Goal: Use online tool/utility: Utilize a website feature to perform a specific function

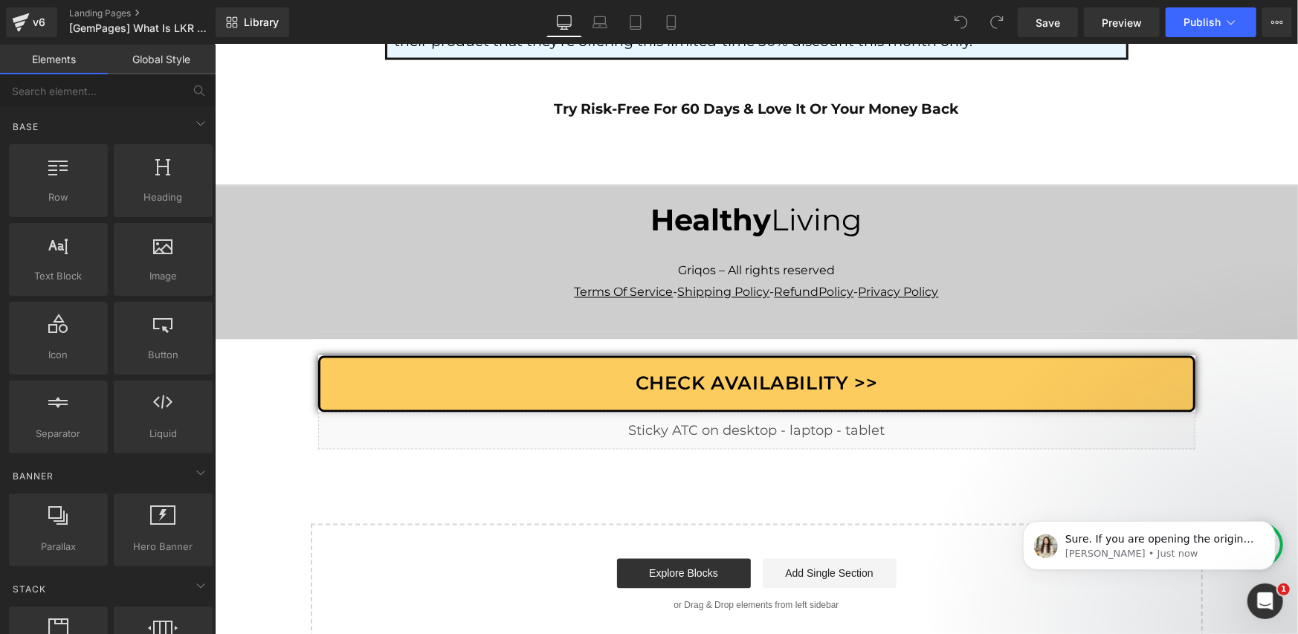
scroll to position [8838, 0]
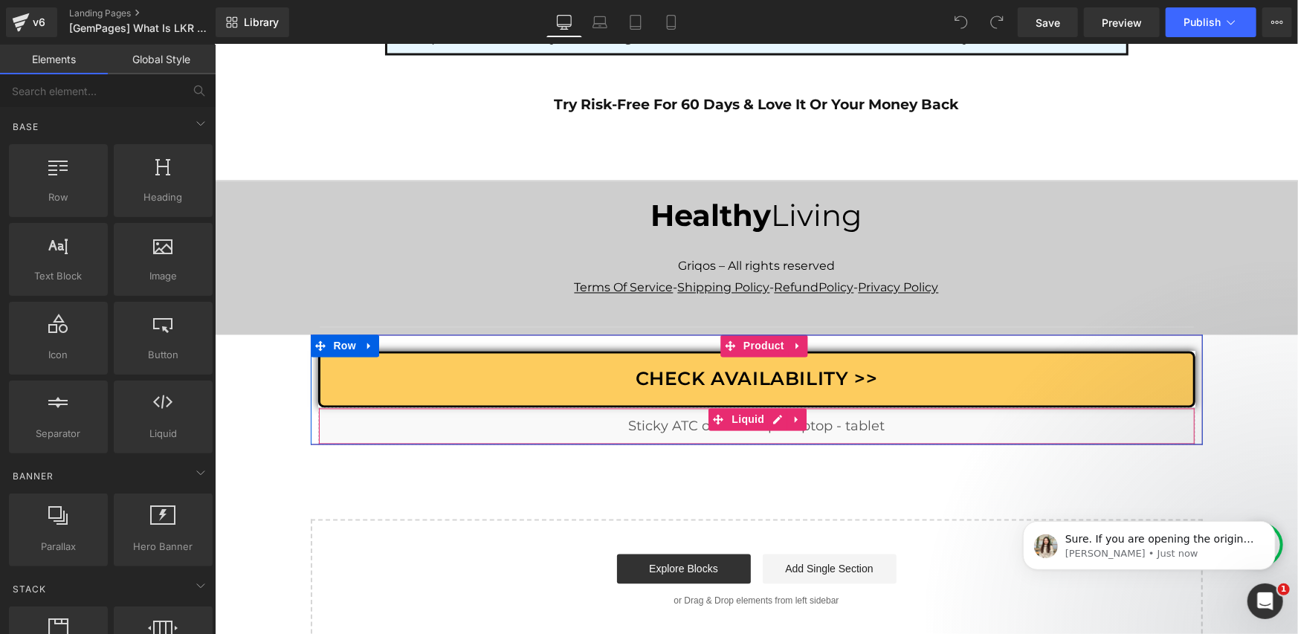
click at [766, 408] on div "Liquid" at bounding box center [757, 426] width 878 height 37
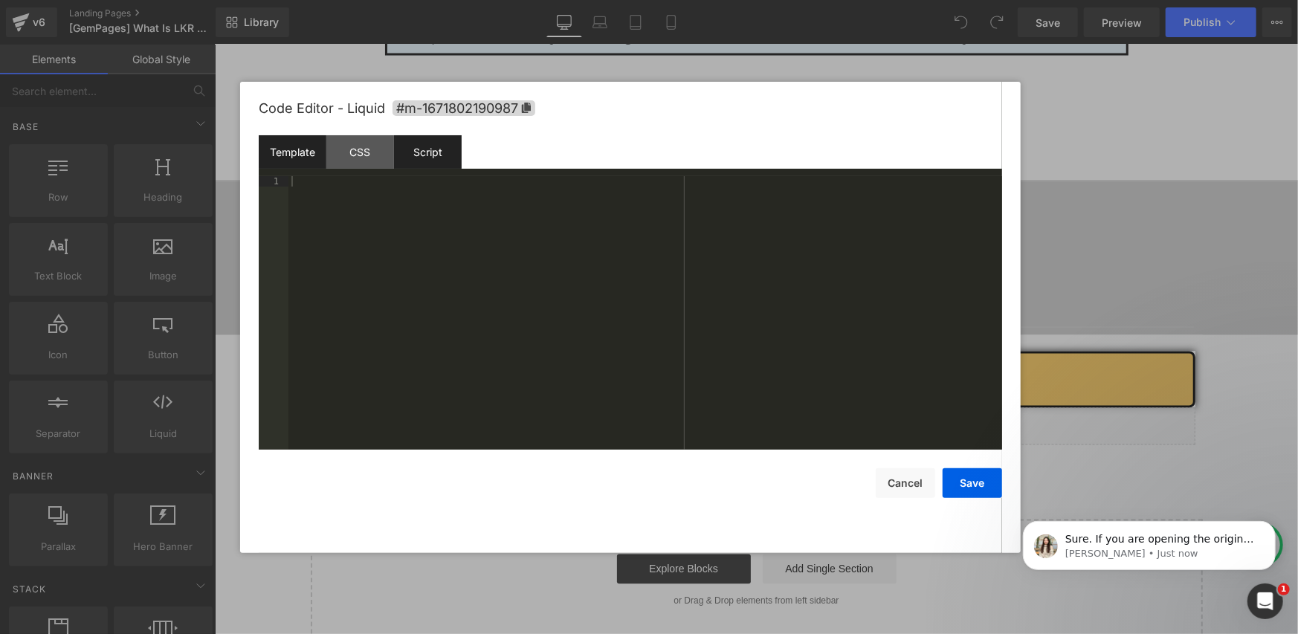
click at [419, 157] on div "Script" at bounding box center [428, 151] width 68 height 33
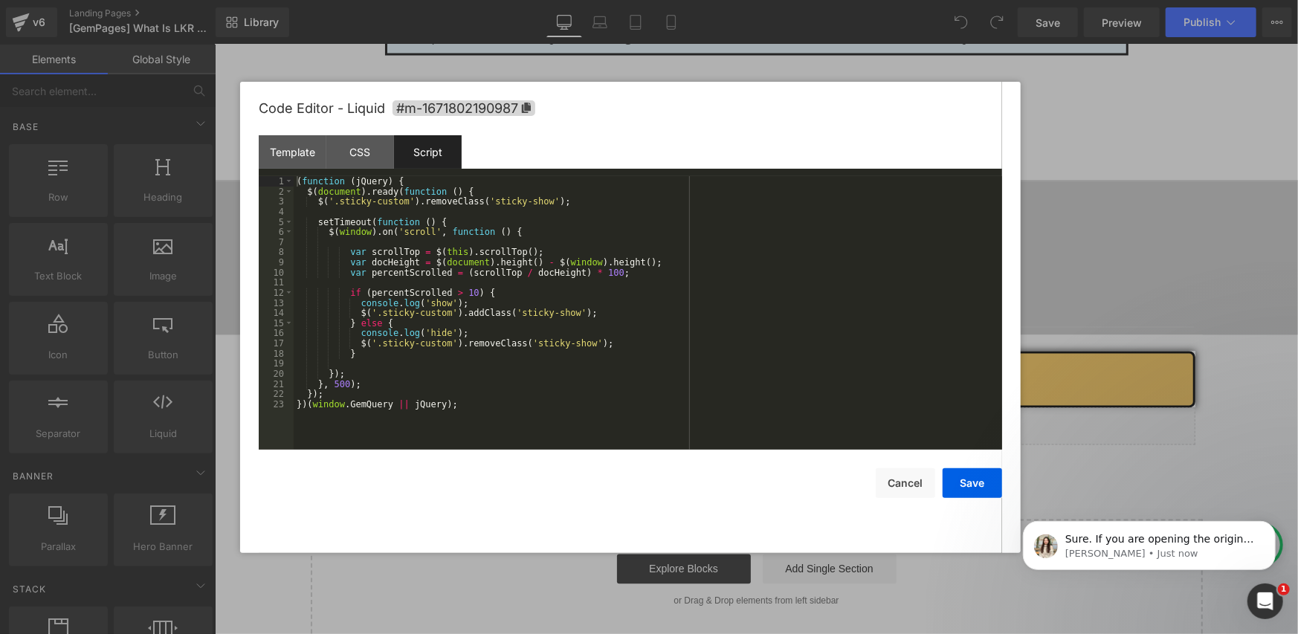
click at [448, 204] on div "( function ( jQuery ) { $ ( document ) . ready ( function ( ) { $ ( '.sticky-cu…" at bounding box center [648, 323] width 709 height 294
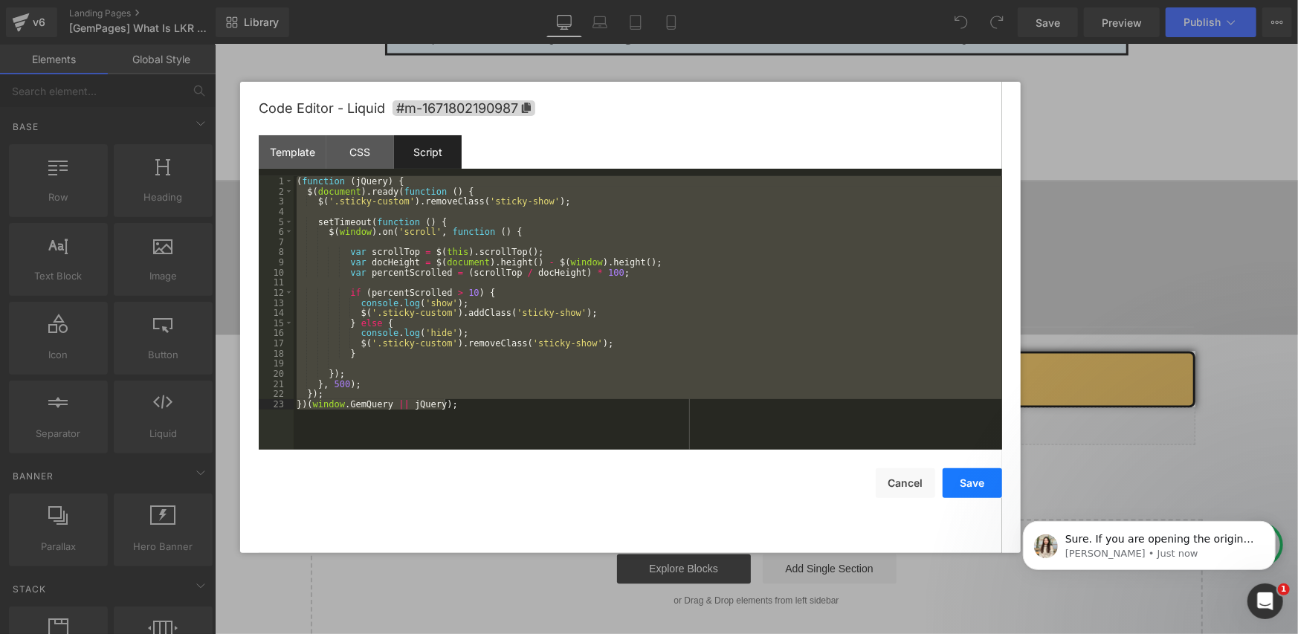
click at [965, 483] on button "Save" at bounding box center [972, 484] width 59 height 30
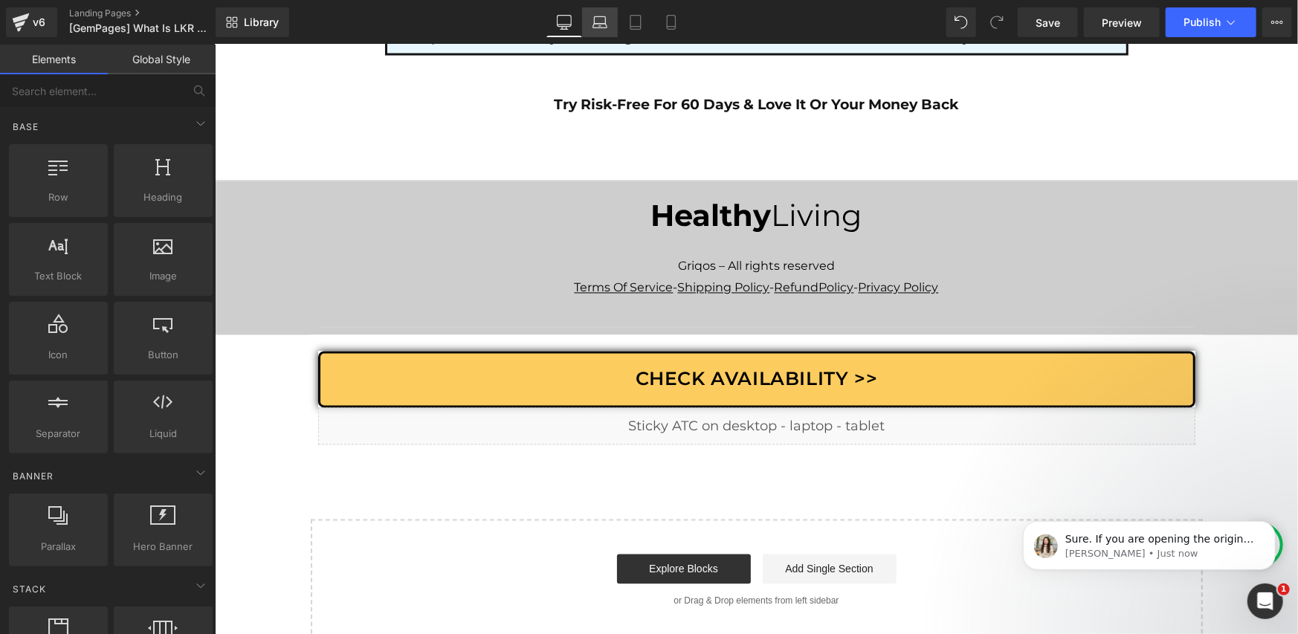
click at [583, 20] on link "Laptop" at bounding box center [600, 22] width 36 height 30
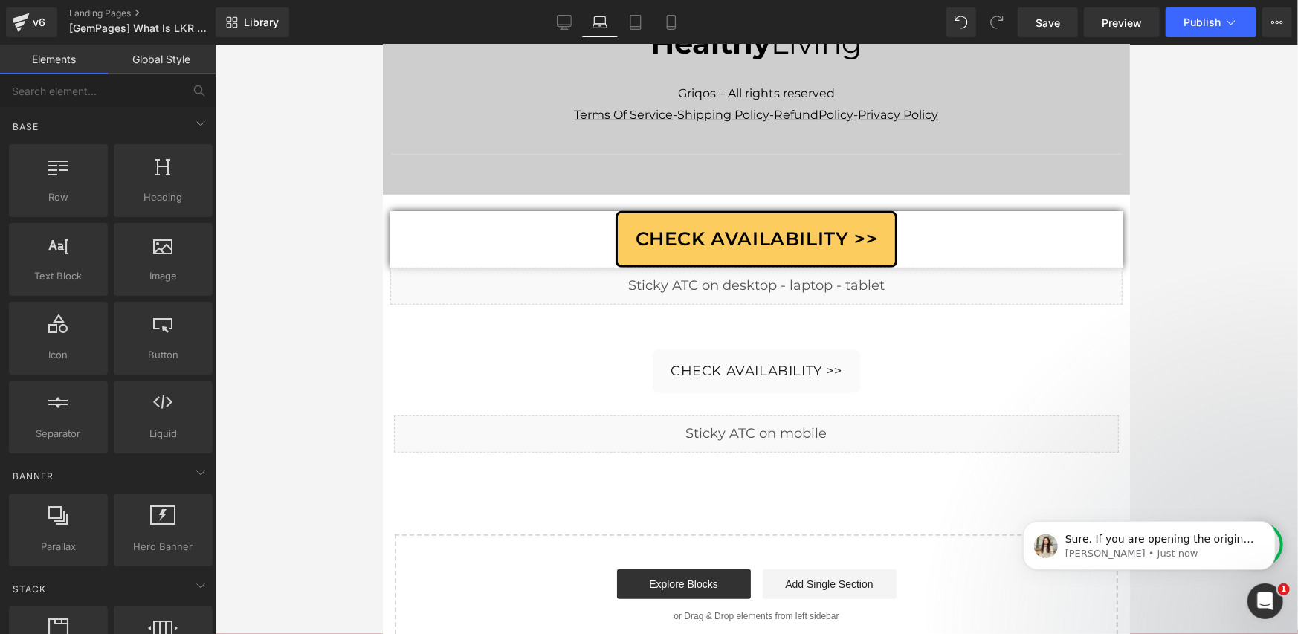
scroll to position [7568, 0]
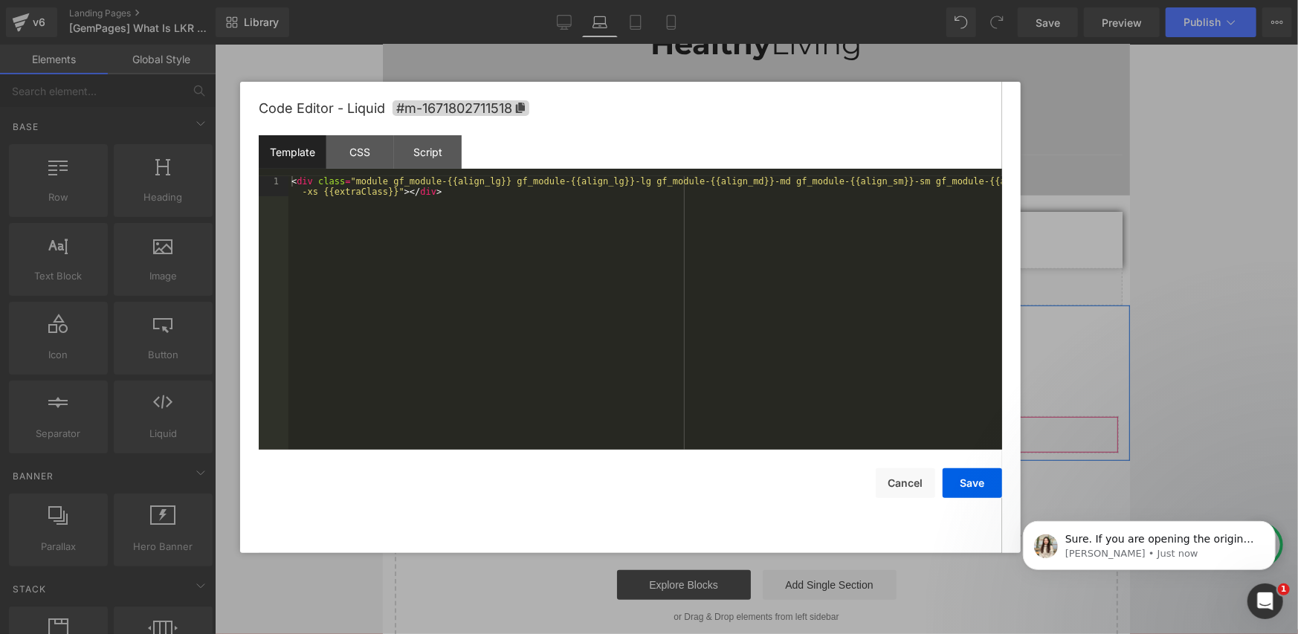
click at [769, 416] on div "Liquid" at bounding box center [755, 434] width 725 height 37
click at [380, 158] on div "CSS" at bounding box center [360, 151] width 68 height 33
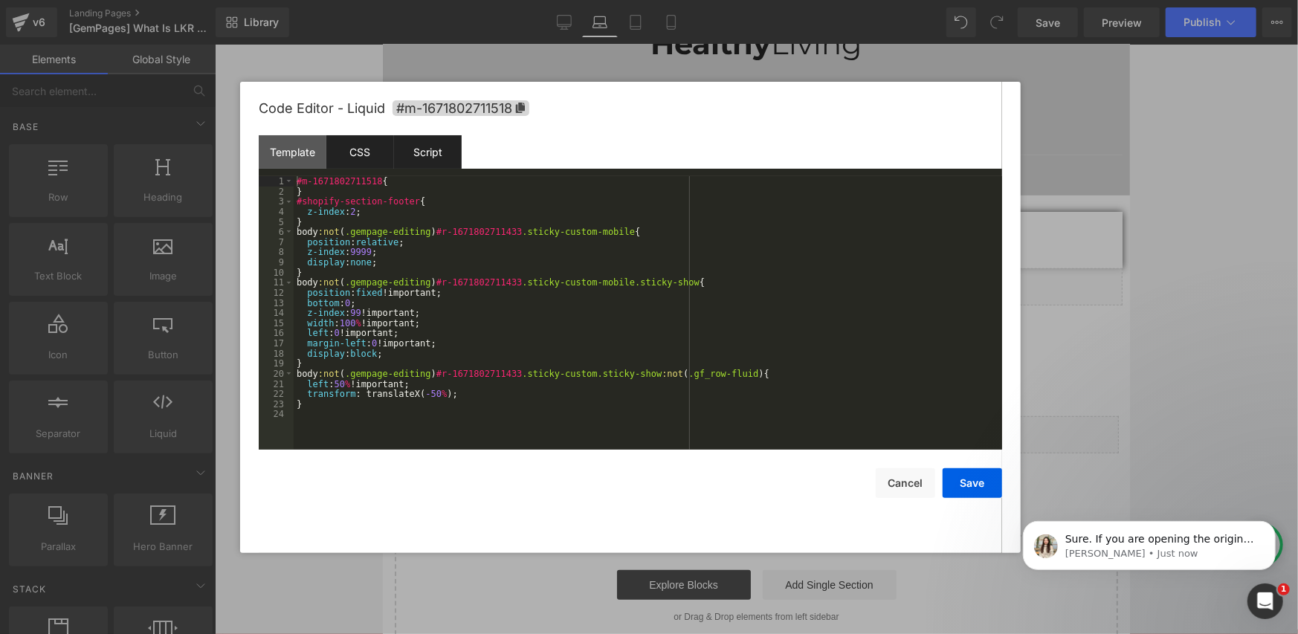
click at [428, 152] on div "Script" at bounding box center [428, 151] width 68 height 33
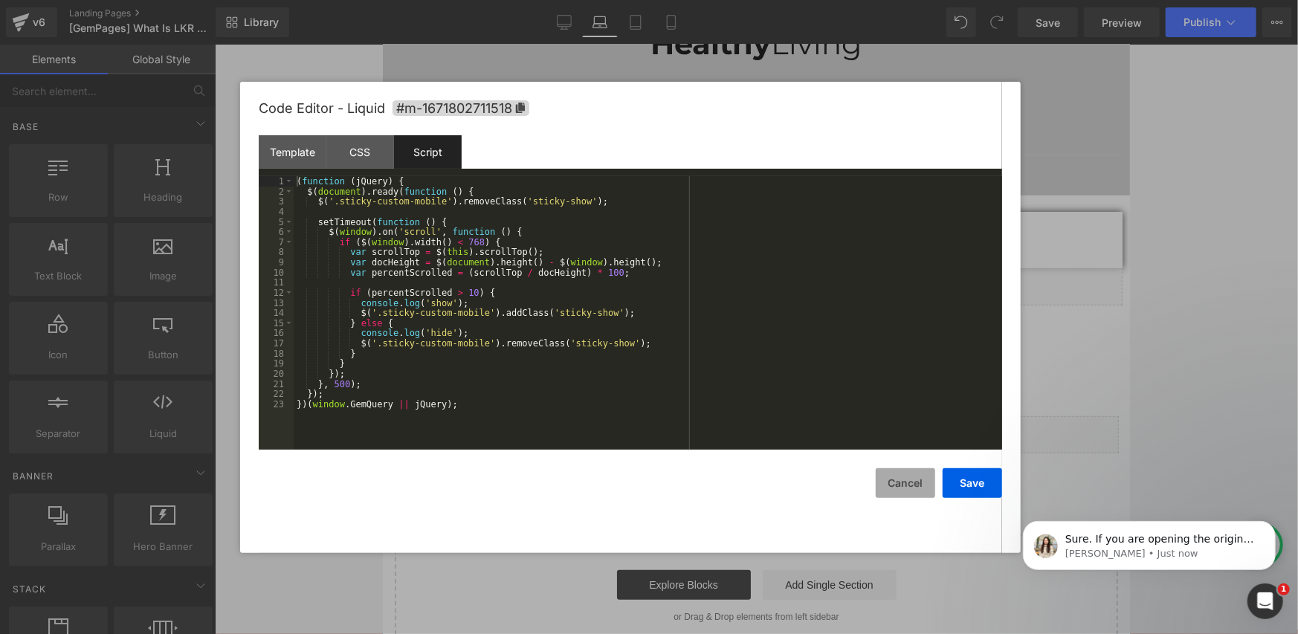
click at [879, 477] on button "Cancel" at bounding box center [905, 484] width 59 height 30
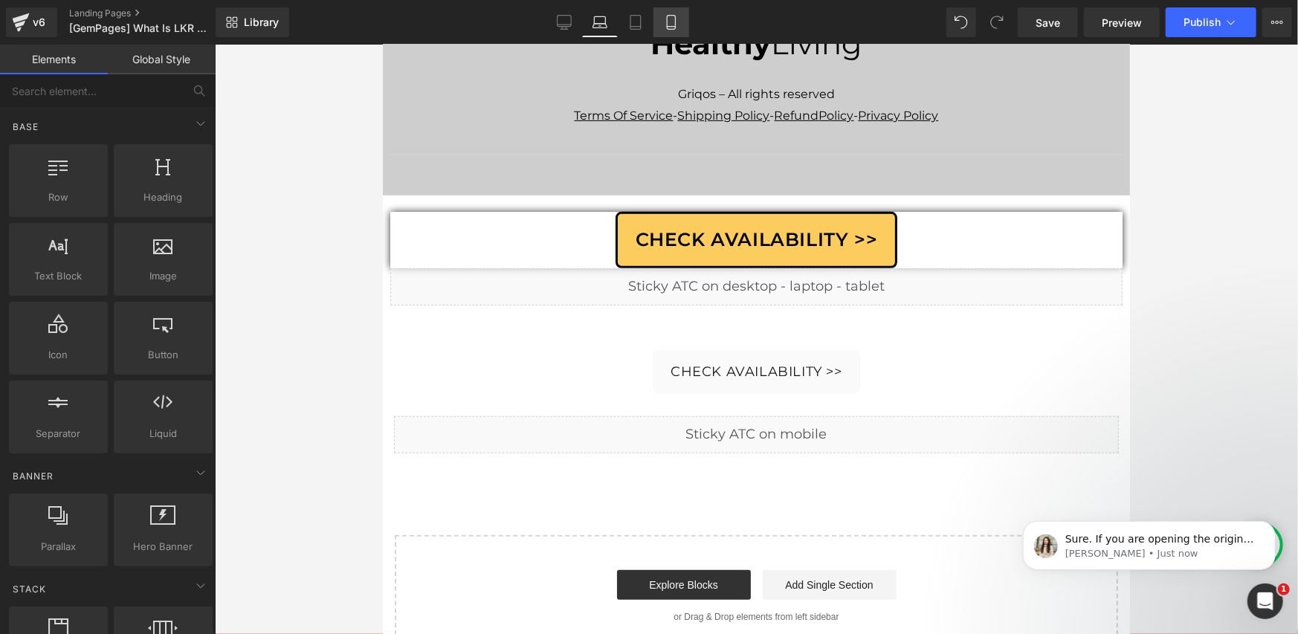
click at [664, 25] on icon at bounding box center [671, 22] width 15 height 15
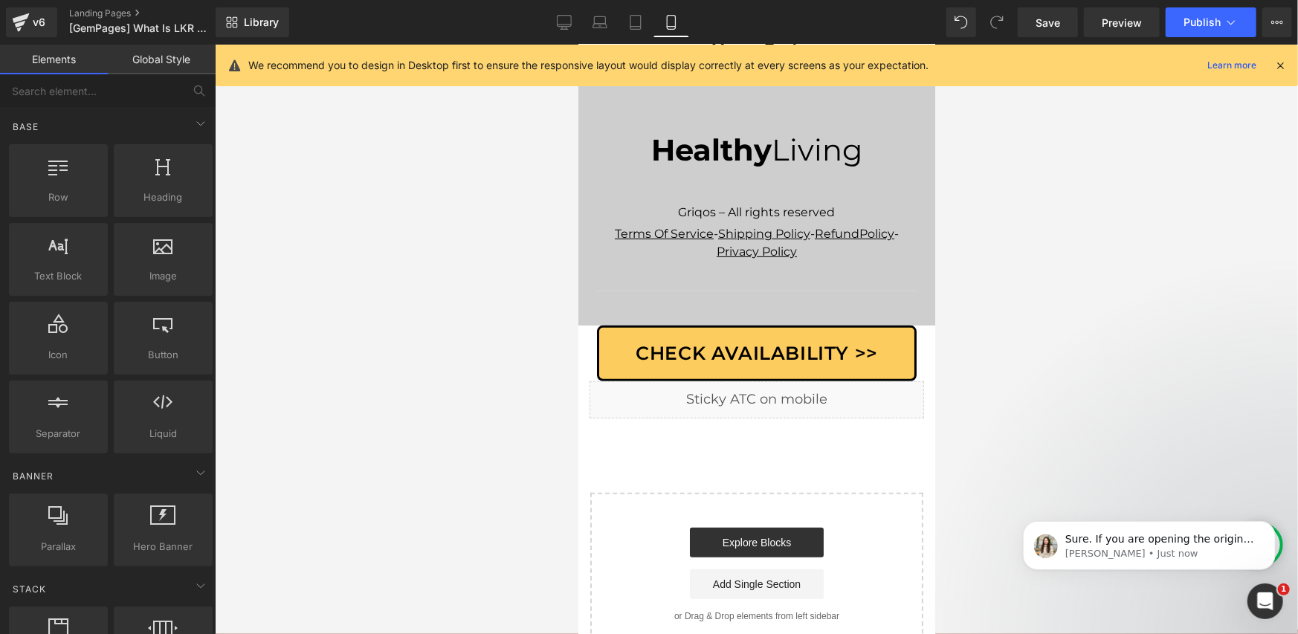
scroll to position [10947, 0]
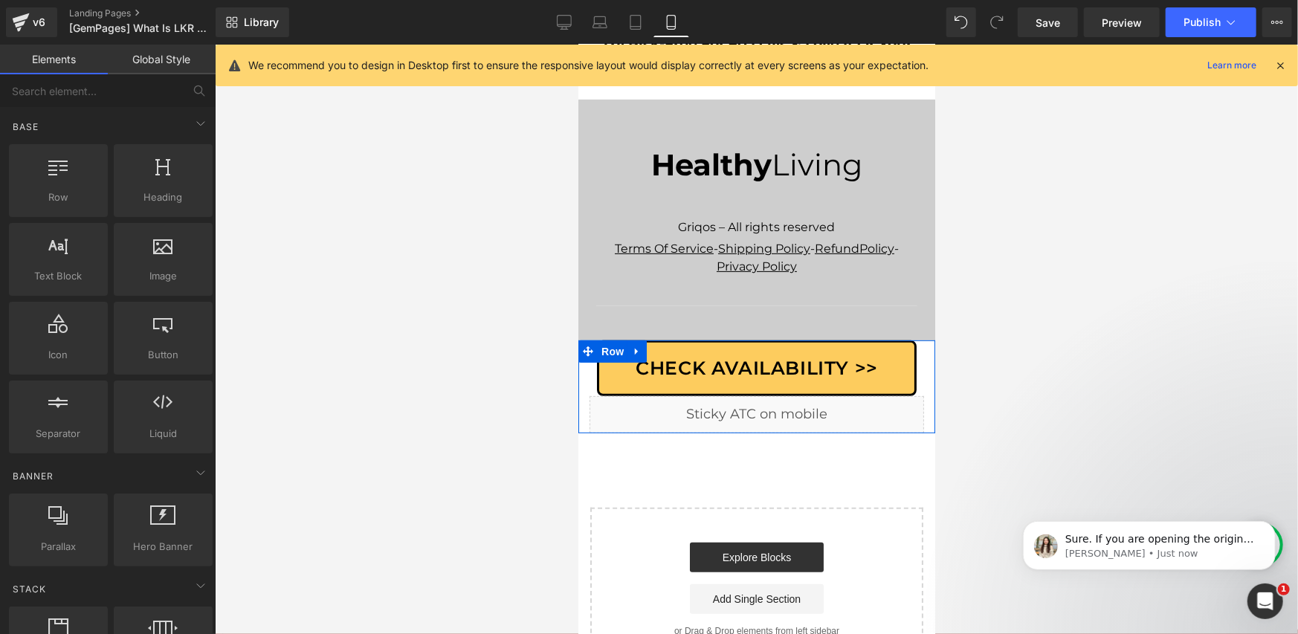
click at [766, 396] on div "Liquid" at bounding box center [756, 414] width 335 height 37
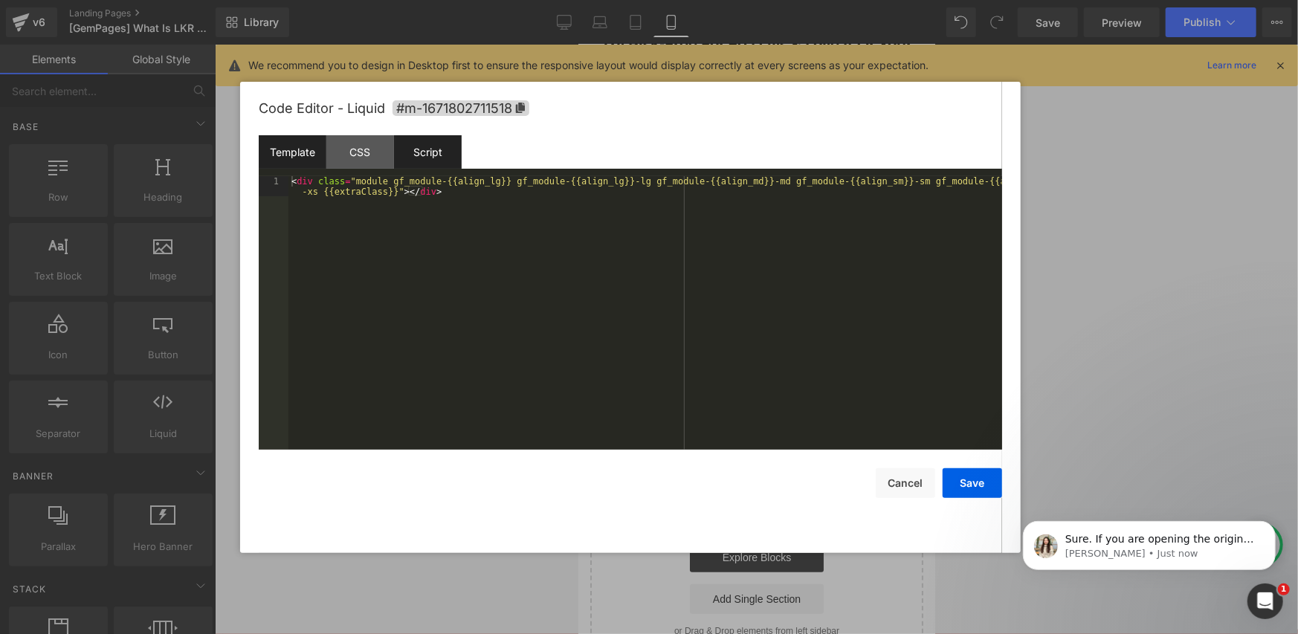
click at [417, 151] on div "Script" at bounding box center [428, 151] width 68 height 33
